Goal: Task Accomplishment & Management: Manage account settings

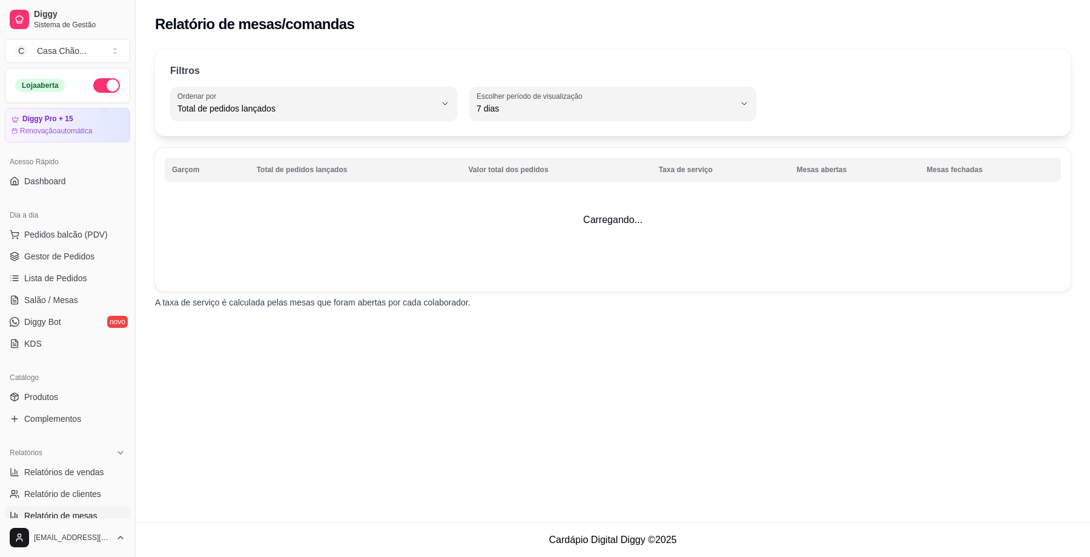
select select "TOTAL_OF_ORDERS"
select select "7"
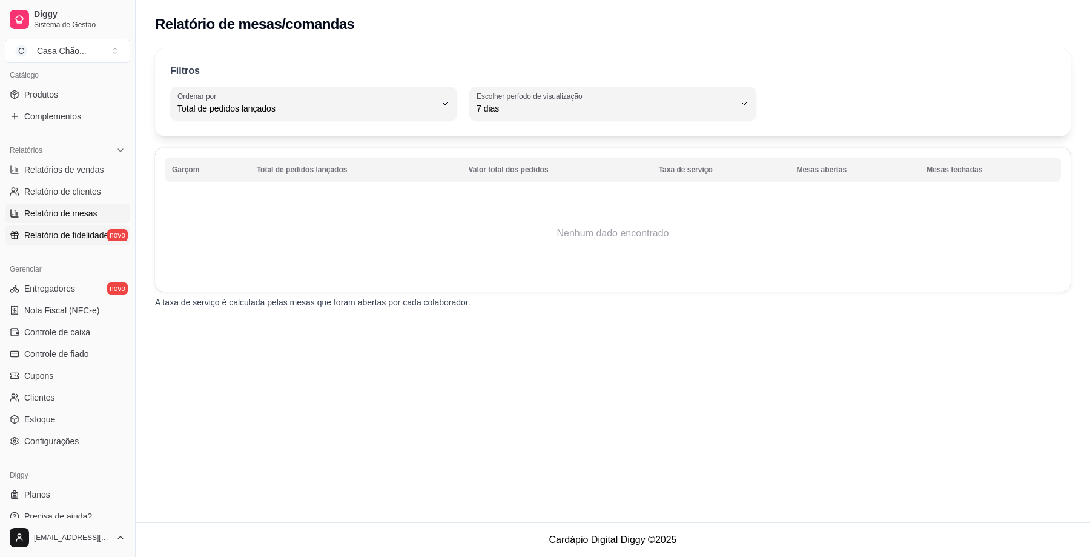
click at [69, 234] on span "Relatório de fidelidade" at bounding box center [66, 235] width 84 height 12
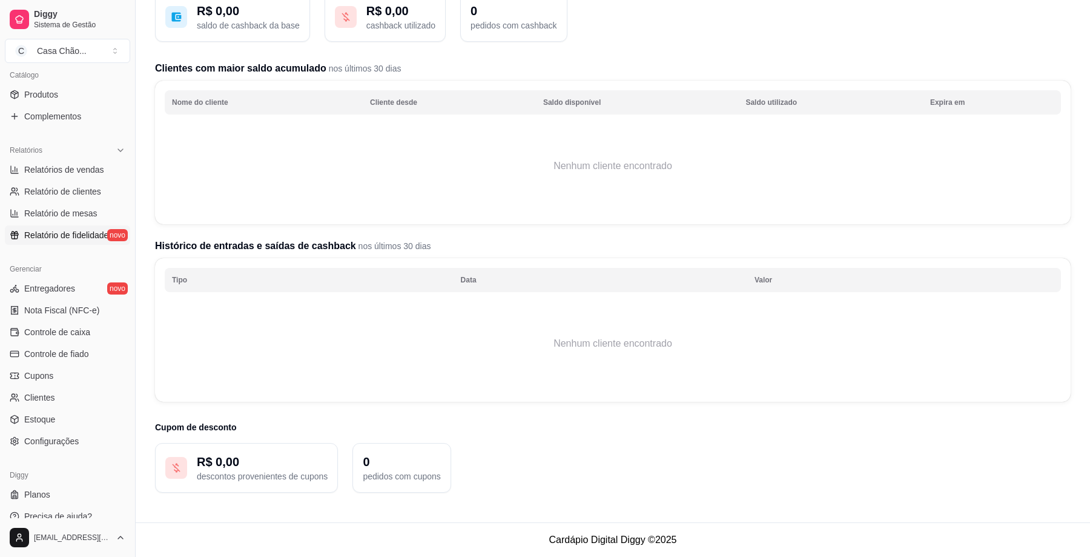
scroll to position [98, 0]
click at [52, 333] on span "Controle de caixa" at bounding box center [57, 332] width 66 height 12
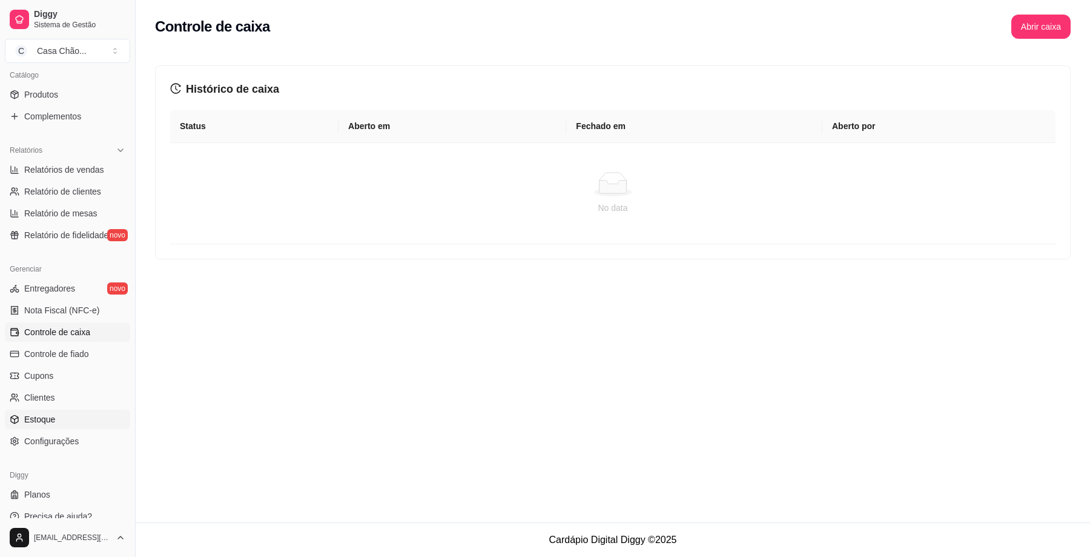
click at [51, 414] on span "Estoque" at bounding box center [39, 419] width 31 height 12
select select "QUANTITY_ORDER"
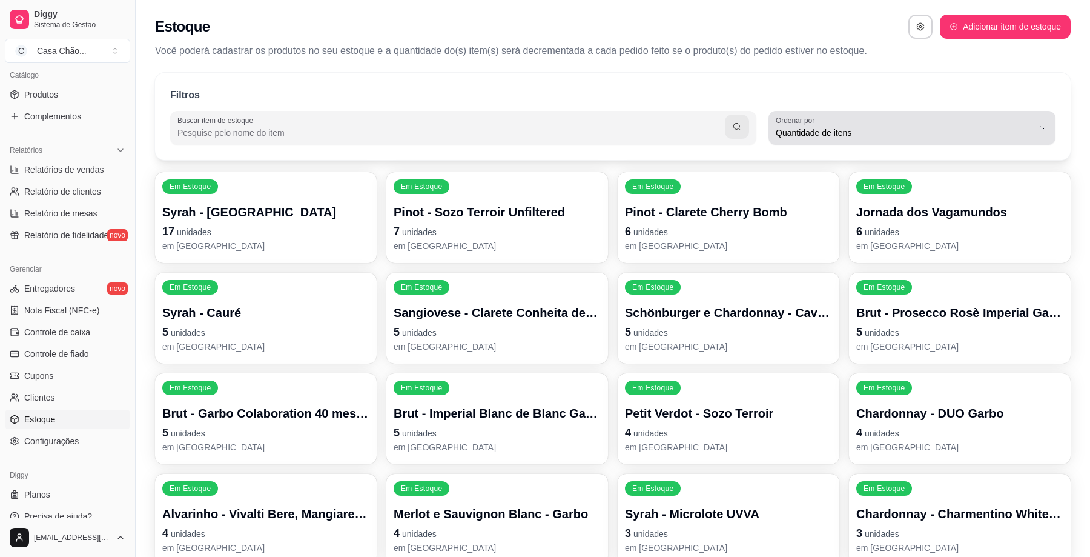
click at [1020, 125] on div "Quantidade de itens" at bounding box center [905, 128] width 258 height 24
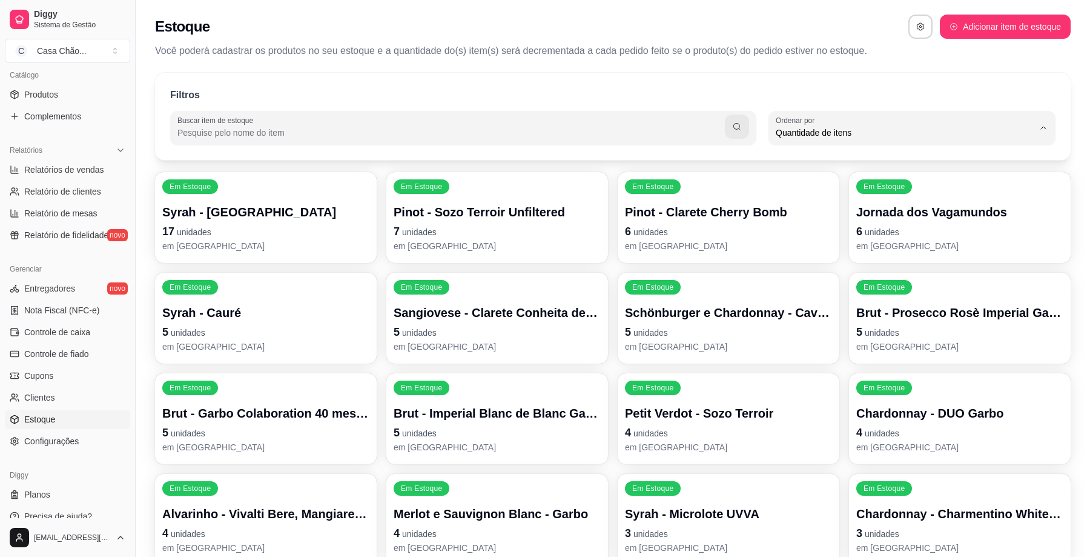
click at [904, 91] on div "Filtros" at bounding box center [613, 96] width 886 height 16
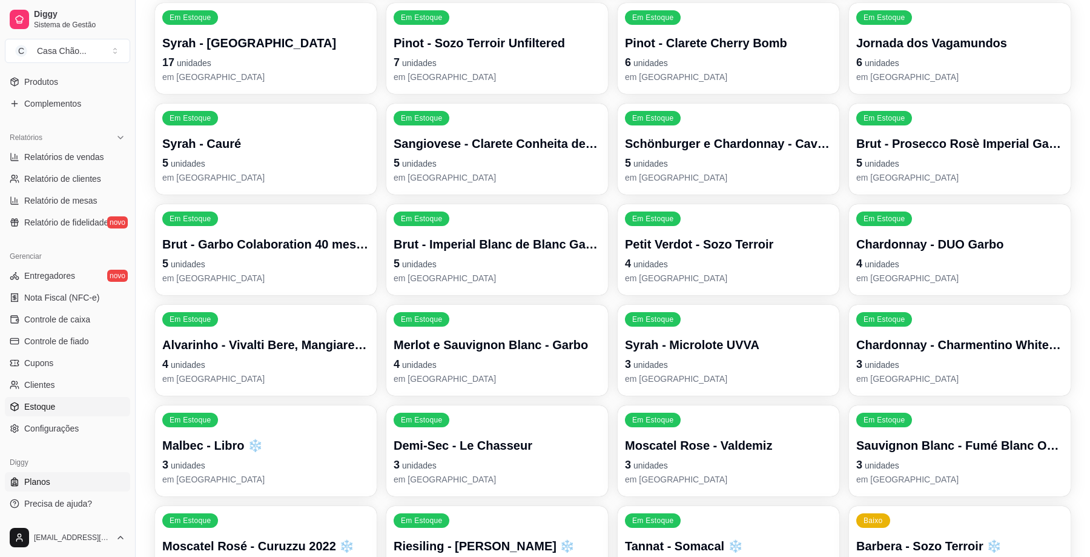
scroll to position [193, 0]
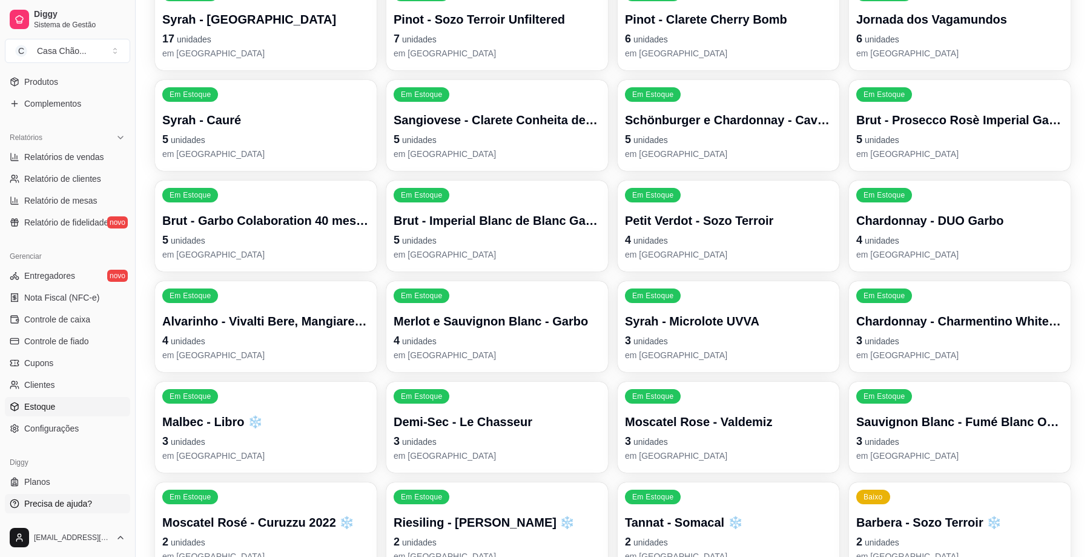
click at [70, 499] on span "Precisa de ajuda?" at bounding box center [58, 503] width 68 height 12
click at [238, 24] on p "Syrah - [GEOGRAPHIC_DATA]" at bounding box center [265, 19] width 207 height 17
click at [125, 136] on icon at bounding box center [121, 138] width 10 height 10
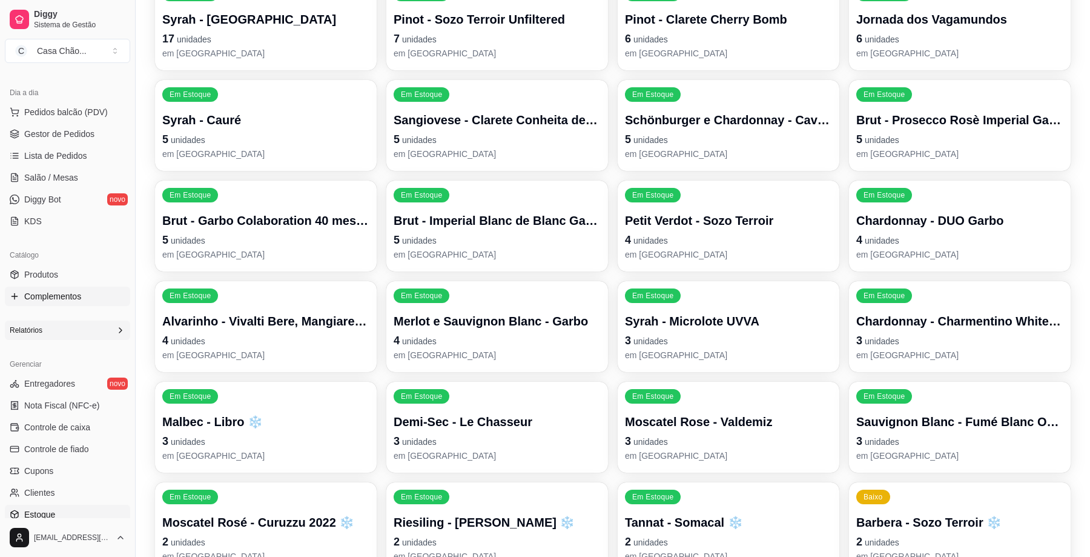
scroll to position [121, 0]
click at [125, 334] on icon at bounding box center [121, 331] width 10 height 10
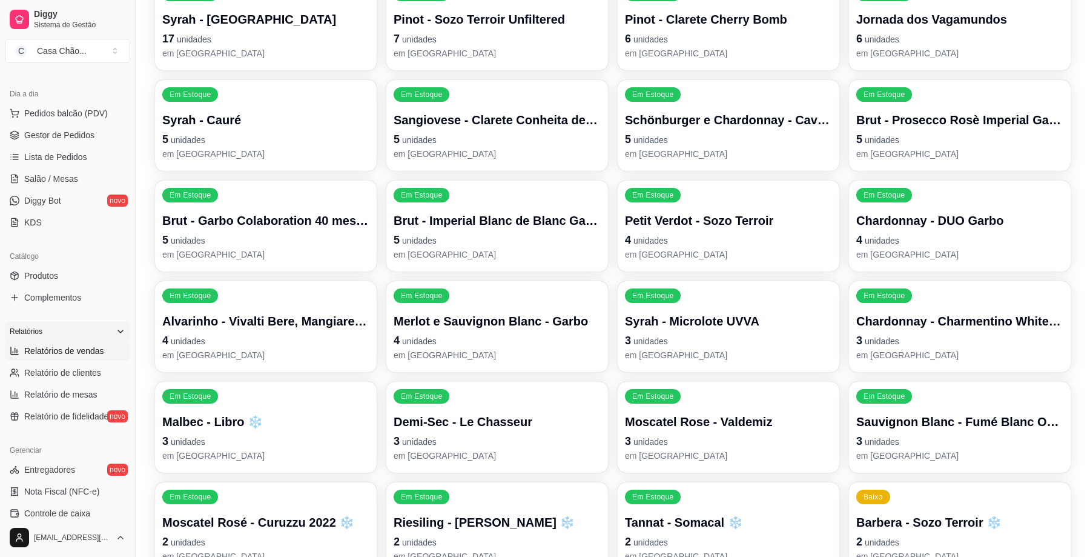
click at [61, 354] on span "Relatórios de vendas" at bounding box center [64, 351] width 80 height 12
select select "ALL"
select select "0"
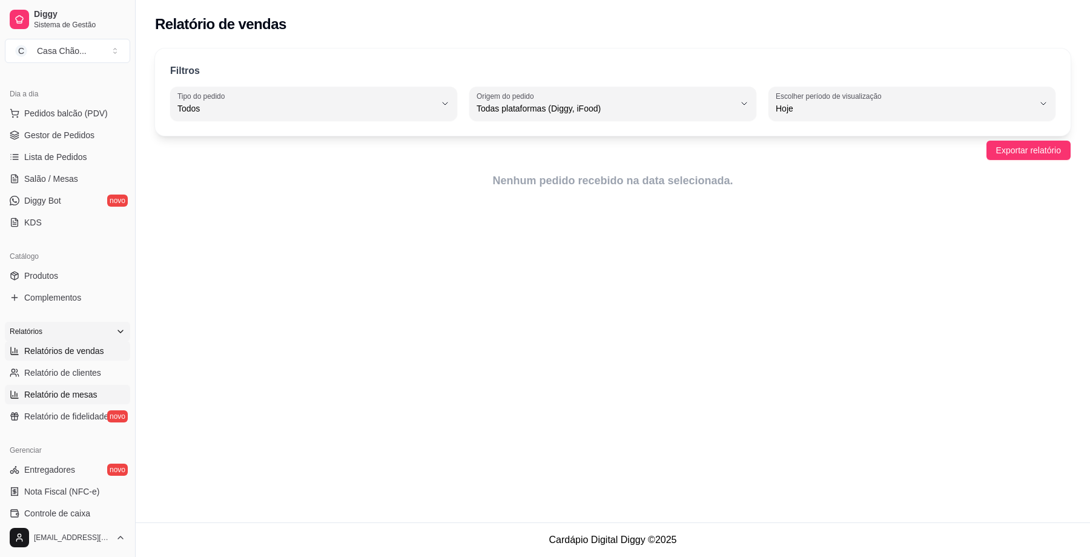
click at [78, 391] on span "Relatório de mesas" at bounding box center [60, 394] width 73 height 12
select select "TOTAL_OF_ORDERS"
select select "7"
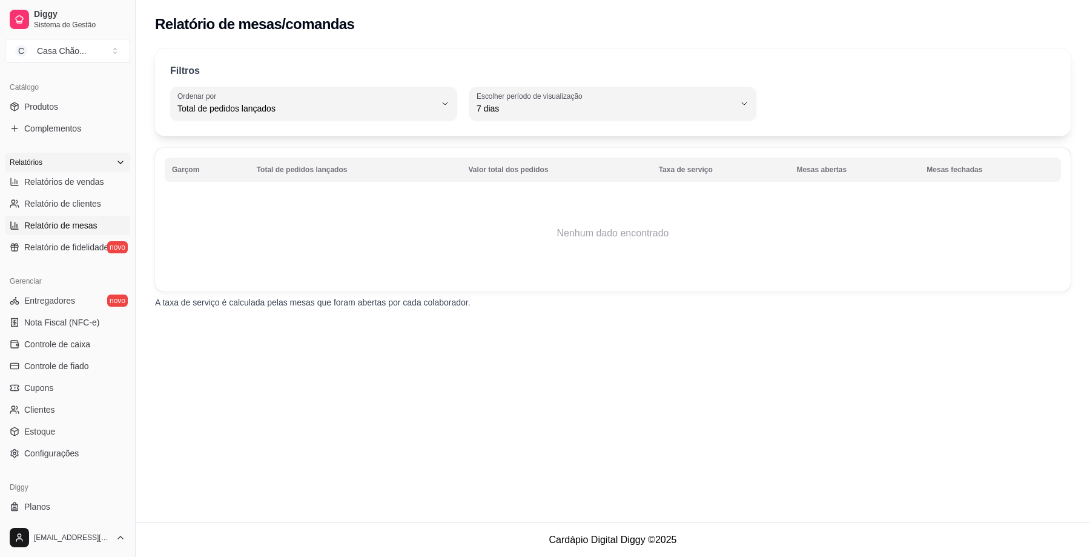
scroll to position [315, 0]
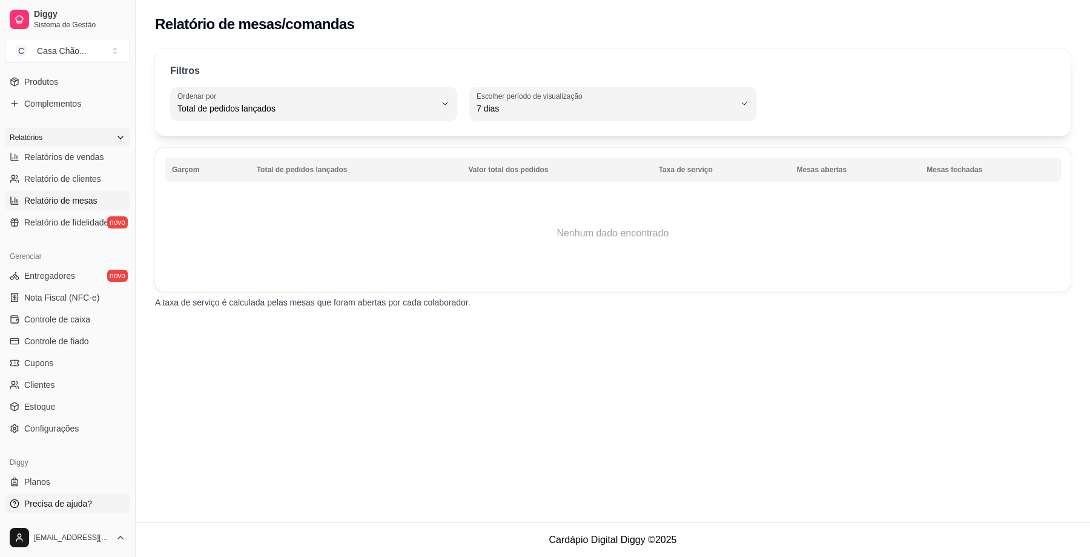
click at [62, 503] on span "Precisa de ajuda?" at bounding box center [58, 503] width 68 height 12
click at [57, 82] on span "Produtos" at bounding box center [41, 82] width 34 height 12
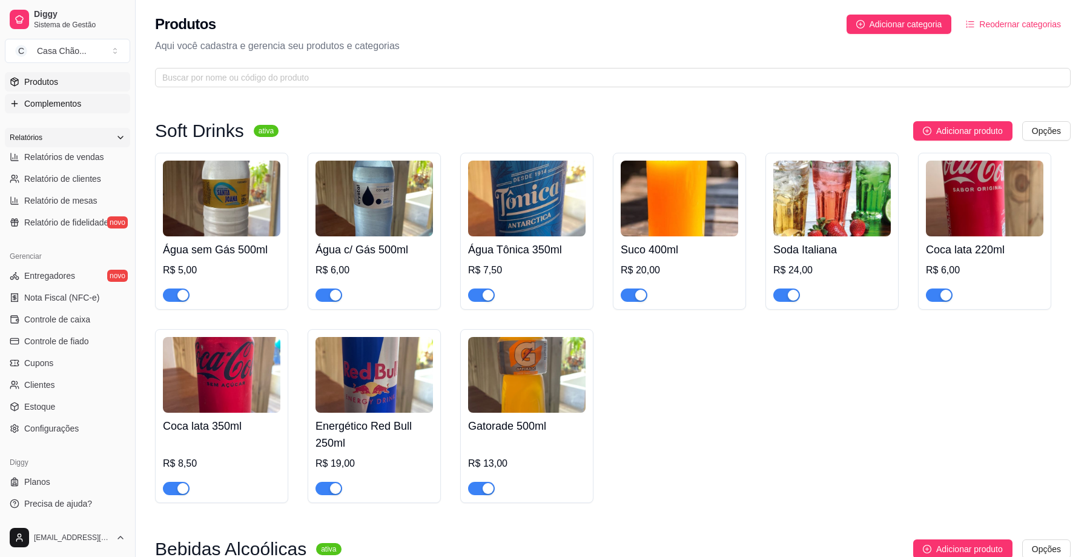
click at [46, 105] on span "Complementos" at bounding box center [52, 104] width 57 height 12
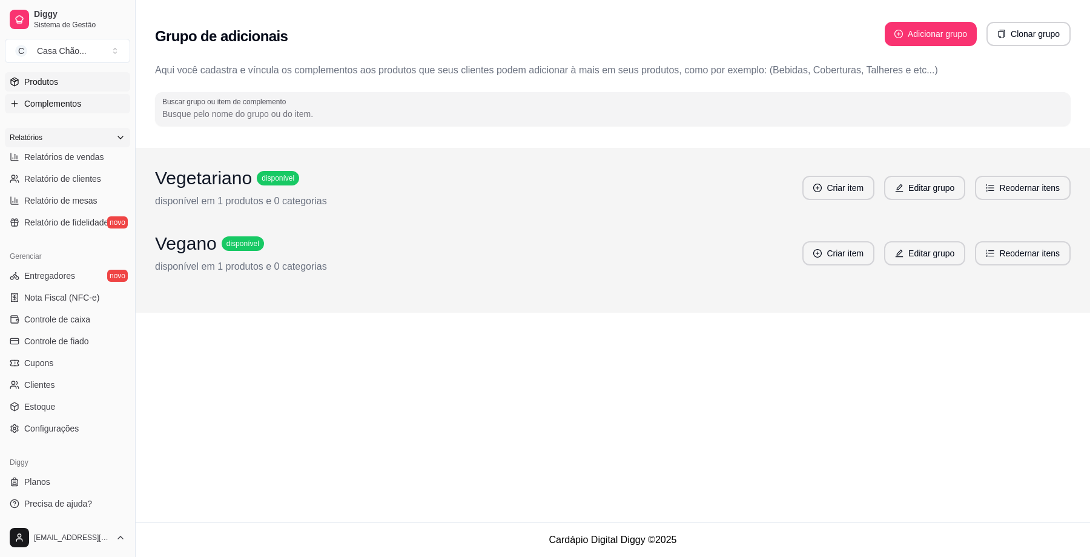
click at [58, 82] on span "Produtos" at bounding box center [41, 82] width 34 height 12
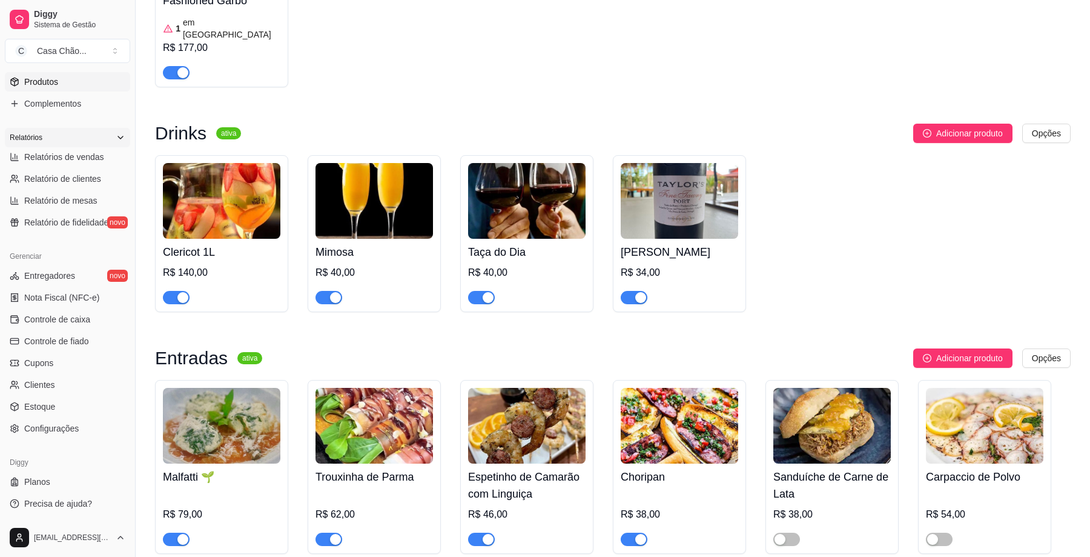
scroll to position [6039, 0]
click at [184, 468] on h4 "Malfatti 🌱" at bounding box center [222, 476] width 118 height 17
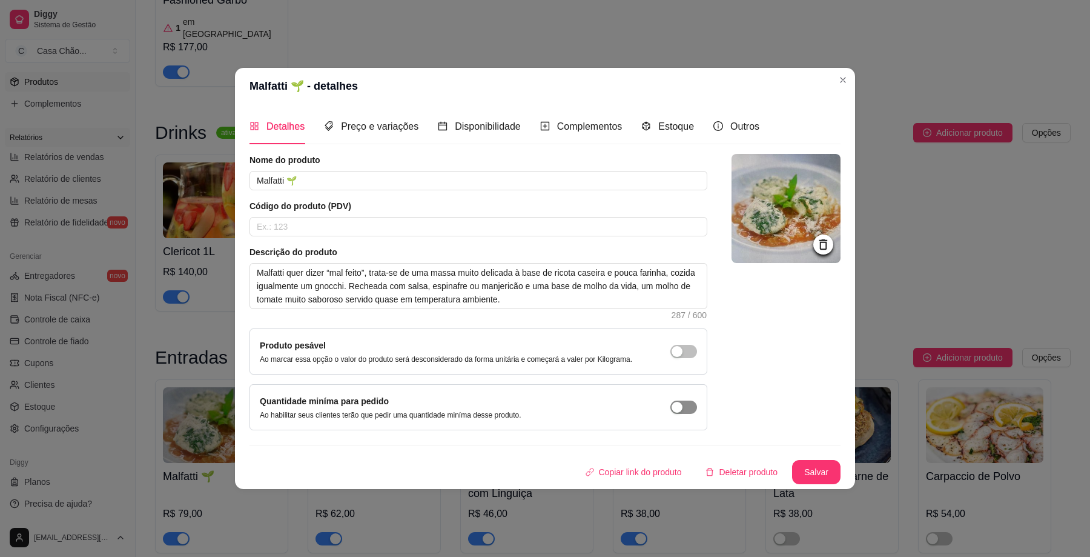
click at [681, 406] on div "button" at bounding box center [677, 407] width 11 height 11
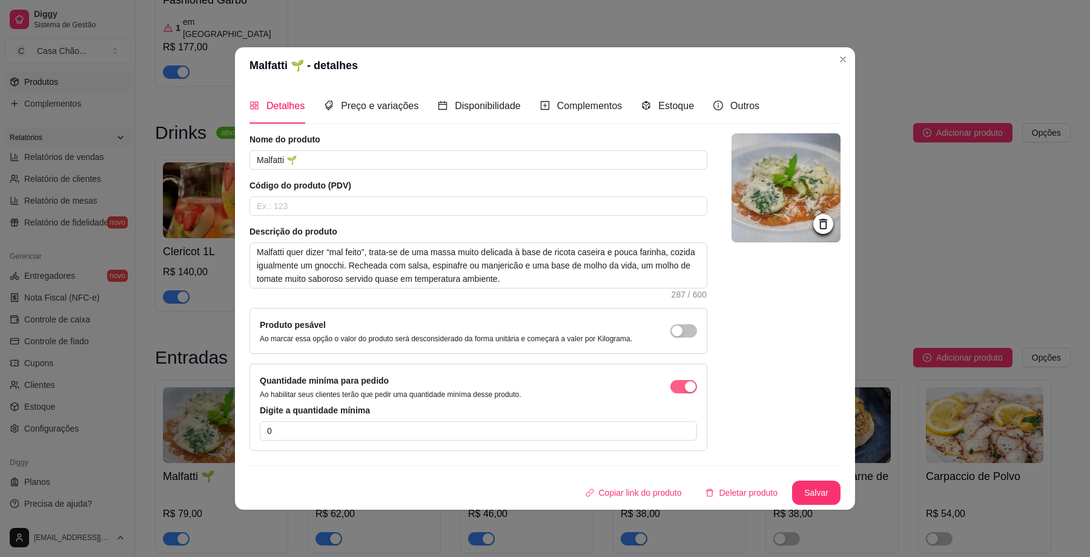
click at [686, 391] on div "button" at bounding box center [690, 386] width 11 height 11
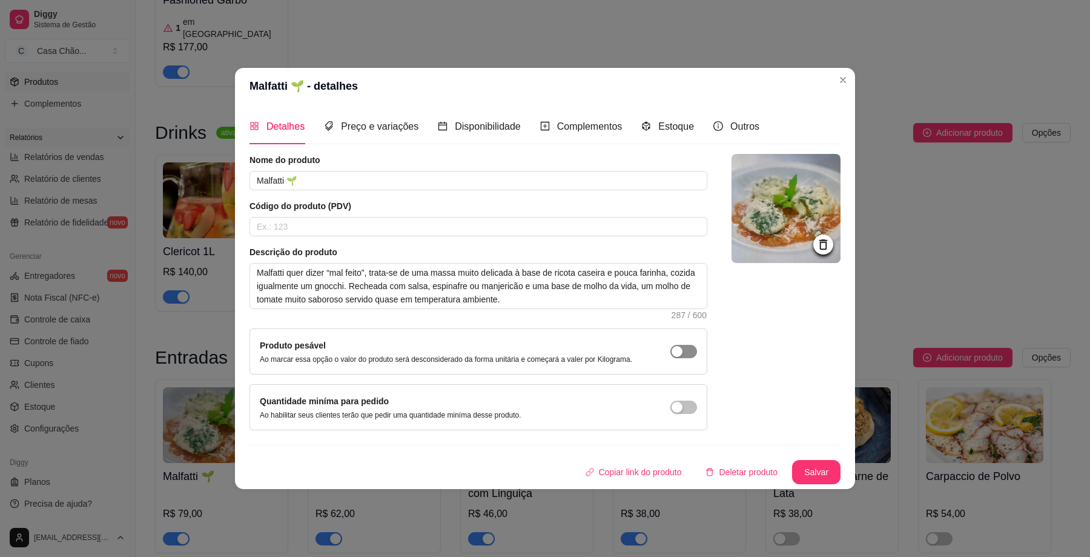
click at [678, 345] on span "button" at bounding box center [684, 351] width 27 height 13
click at [681, 348] on span "button" at bounding box center [684, 351] width 27 height 13
click at [377, 122] on span "Preço e variações" at bounding box center [380, 126] width 78 height 10
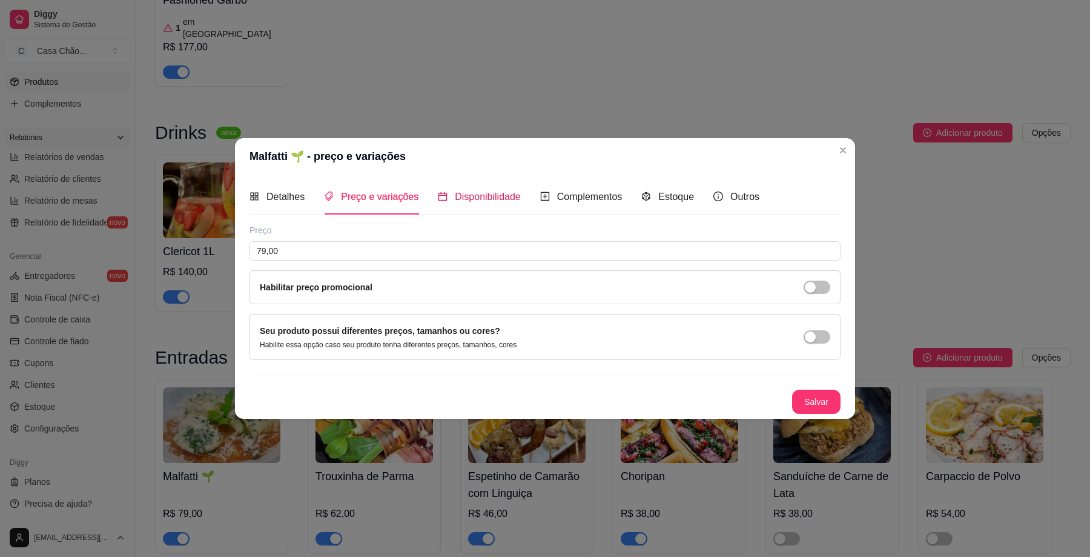
click at [480, 200] on span "Disponibilidade" at bounding box center [488, 196] width 66 height 10
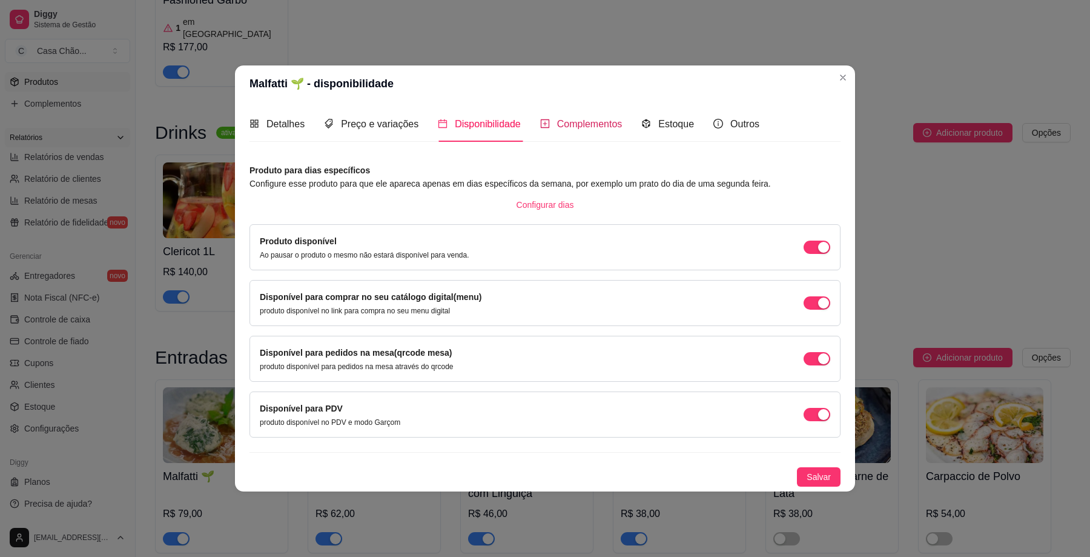
click at [569, 125] on span "Complementos" at bounding box center [589, 124] width 65 height 10
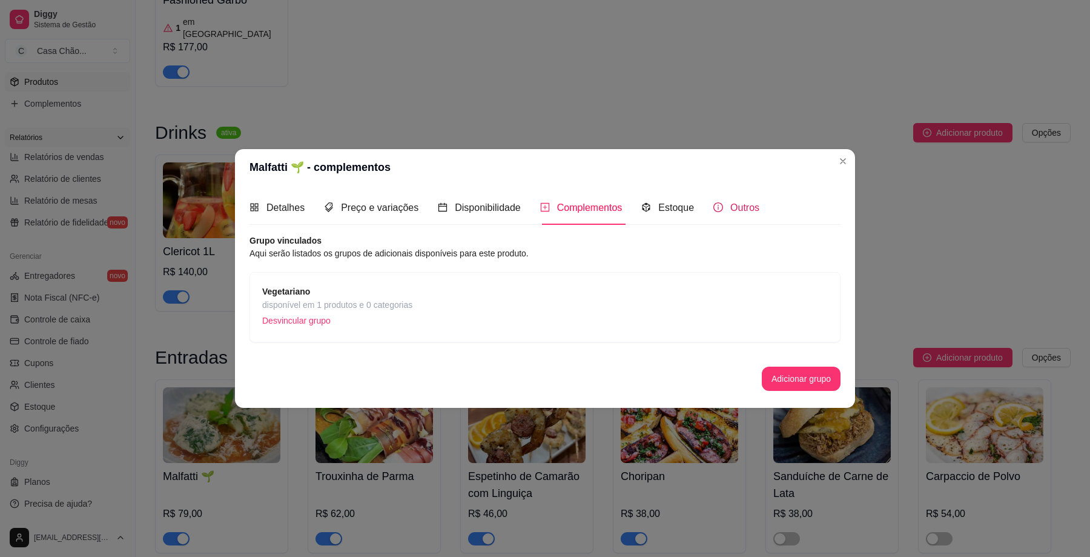
click at [742, 210] on span "Outros" at bounding box center [744, 207] width 29 height 10
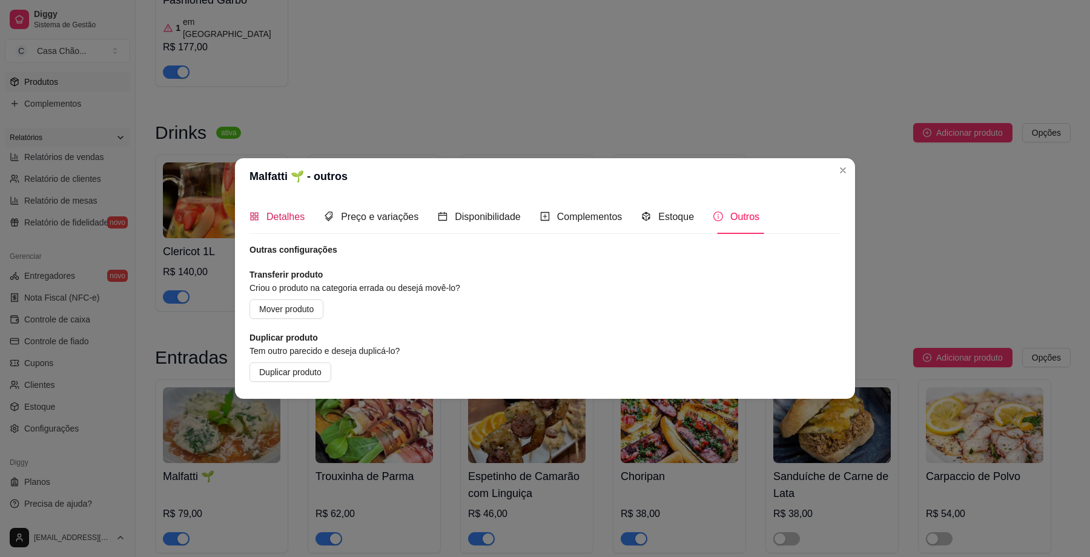
click at [275, 211] on span "Detalhes" at bounding box center [286, 216] width 38 height 10
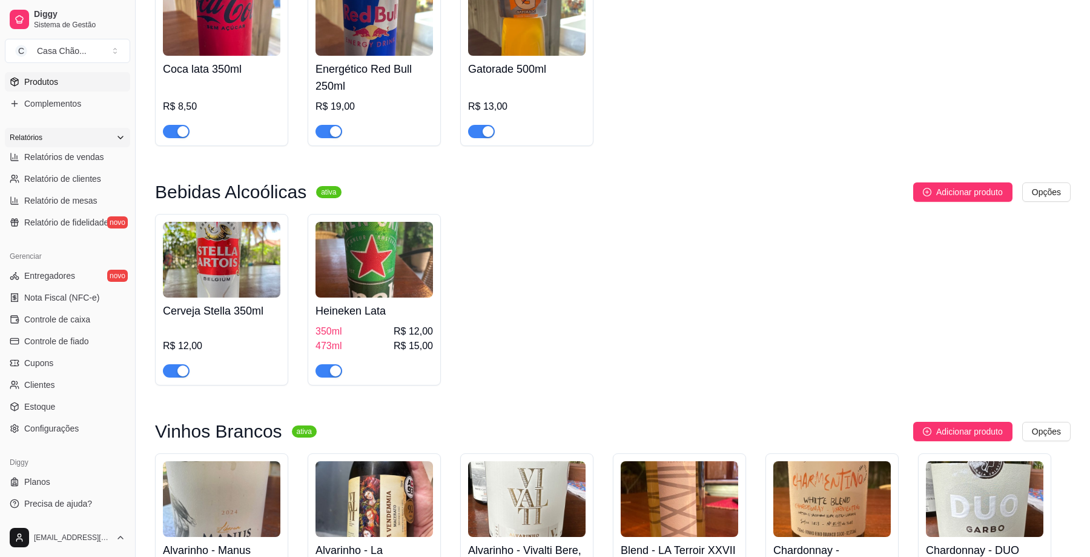
scroll to position [0, 0]
